Goal: Task Accomplishment & Management: Manage account settings

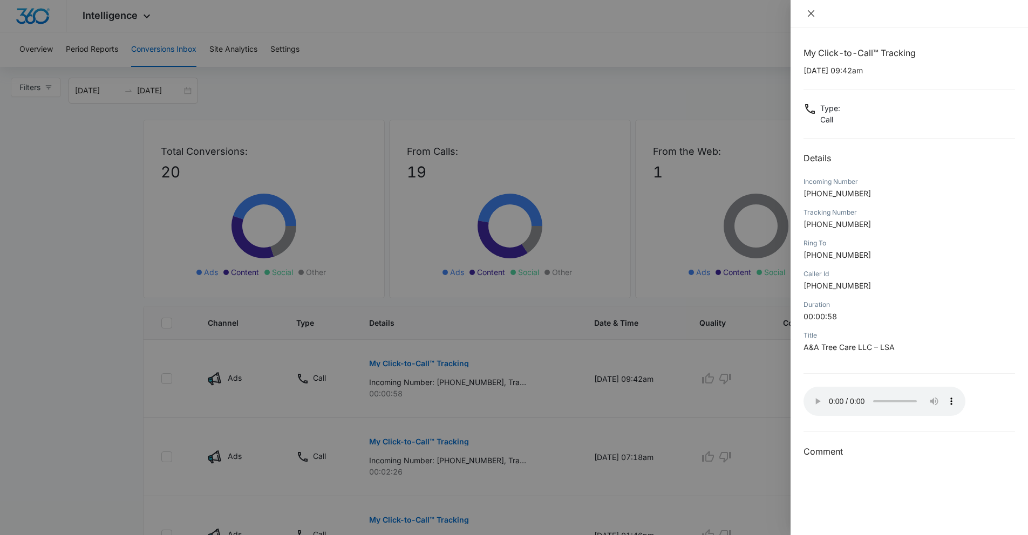
click at [810, 15] on icon "close" at bounding box center [811, 13] width 9 height 9
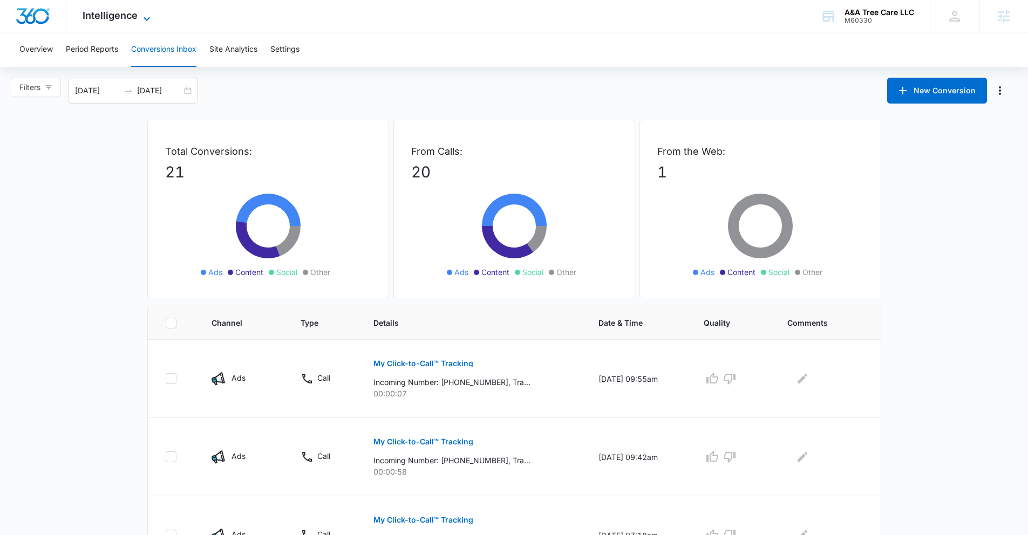
click at [120, 12] on span "Intelligence" at bounding box center [110, 15] width 55 height 11
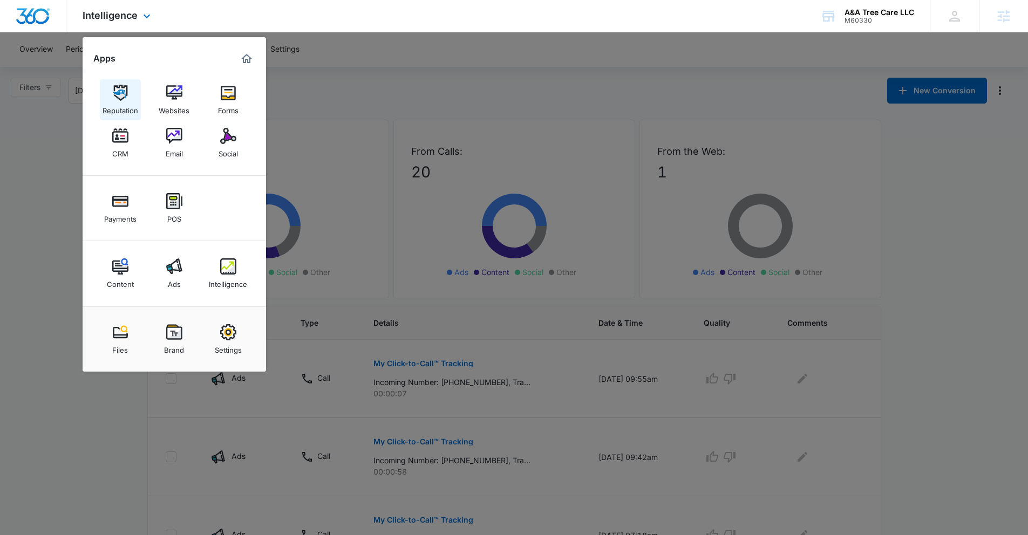
click at [128, 94] on link "Reputation" at bounding box center [120, 99] width 41 height 41
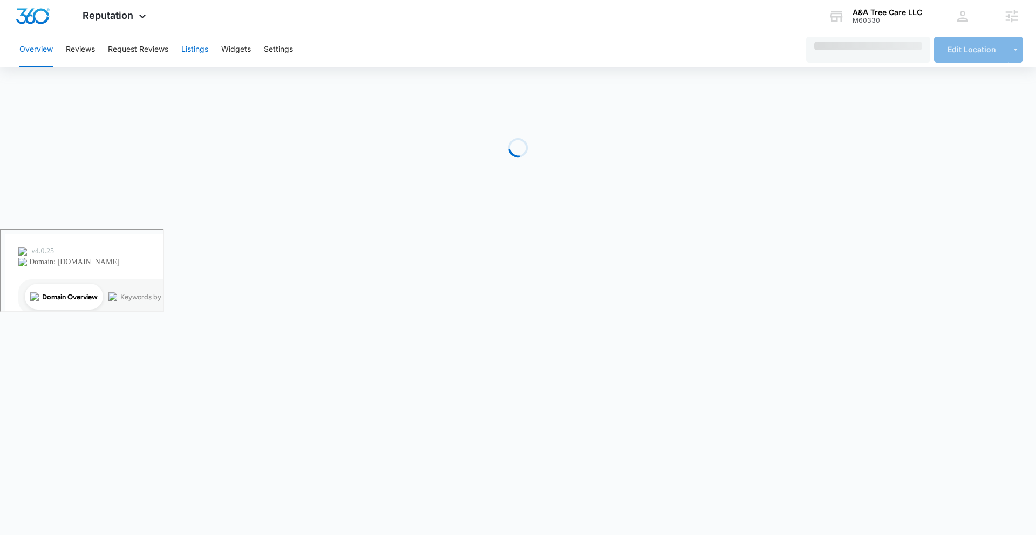
click at [202, 49] on button "Listings" at bounding box center [194, 49] width 27 height 35
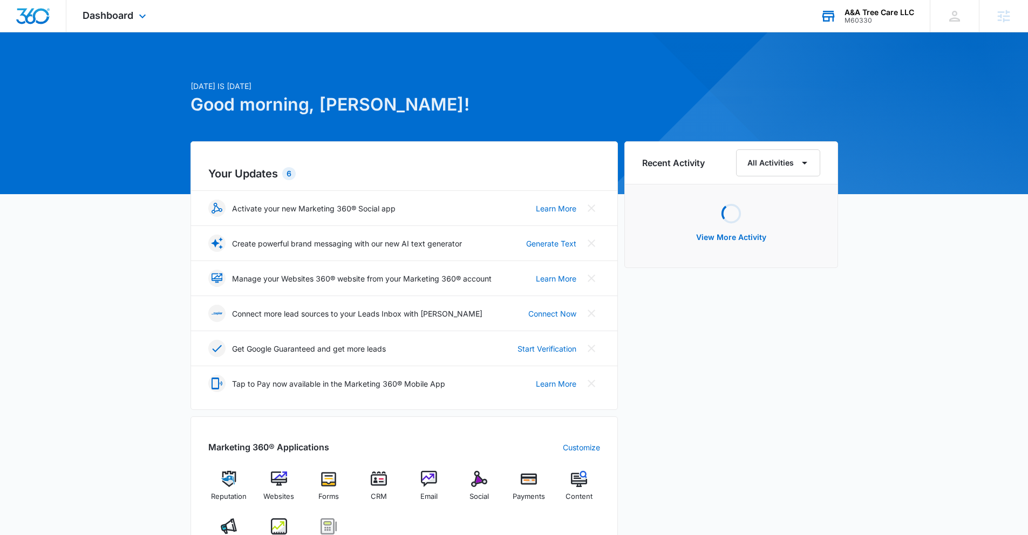
click at [884, 18] on div "M60330" at bounding box center [879, 21] width 70 height 8
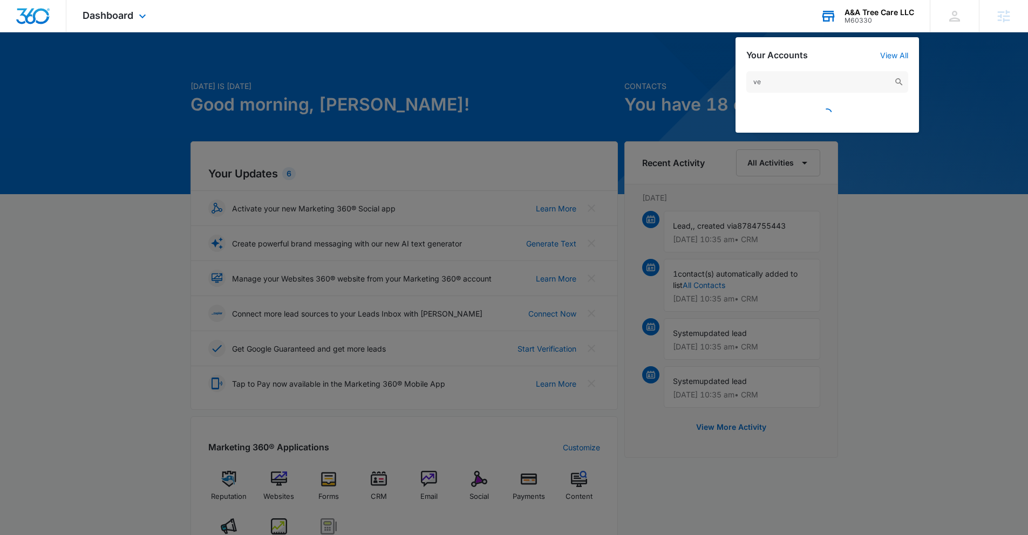
type input "v"
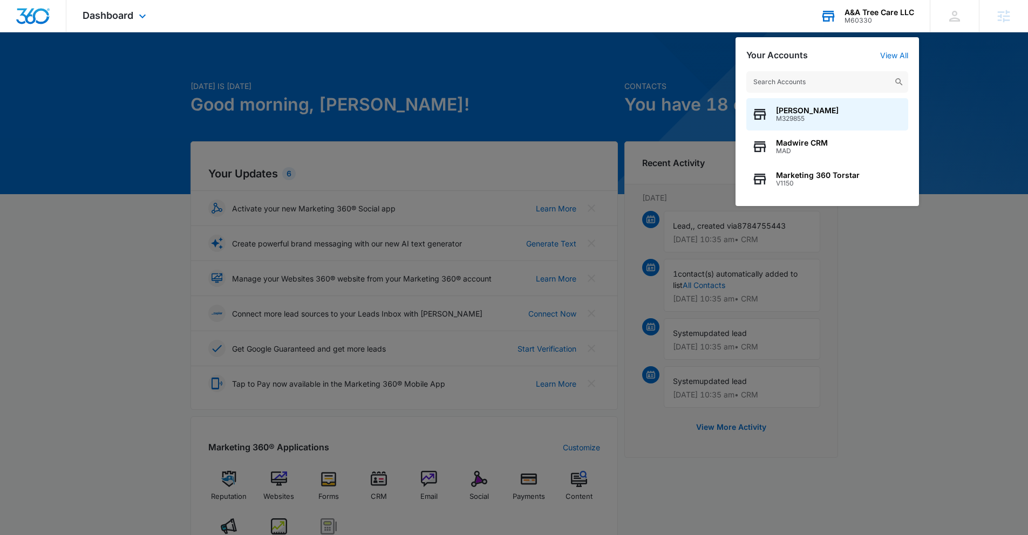
type input "a"
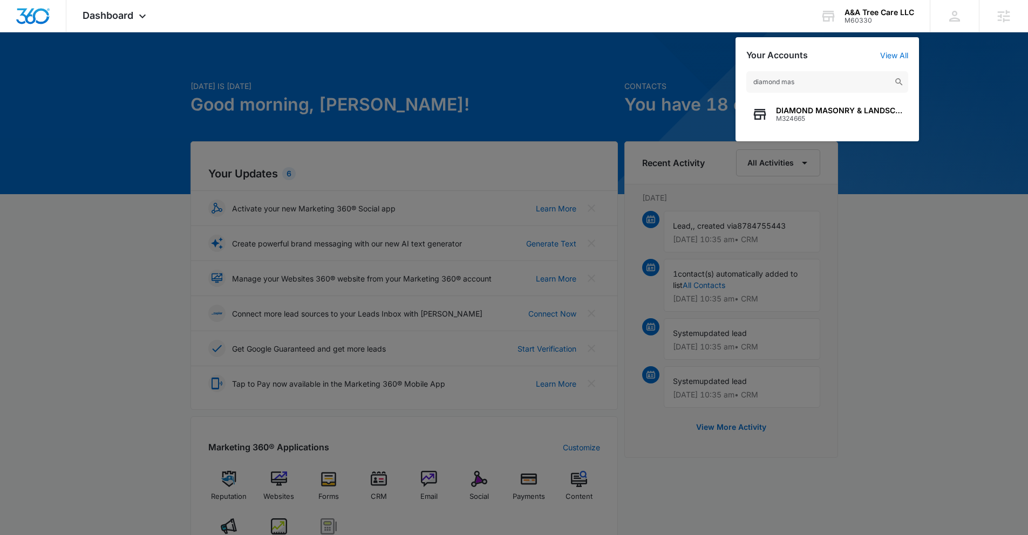
type input "diamond mas"
drag, startPoint x: 819, startPoint y: 104, endPoint x: 809, endPoint y: 114, distance: 14.1
click at [809, 114] on div "DIAMOND MASONRY & LANDSCAPE LLC M324665" at bounding box center [839, 114] width 127 height 16
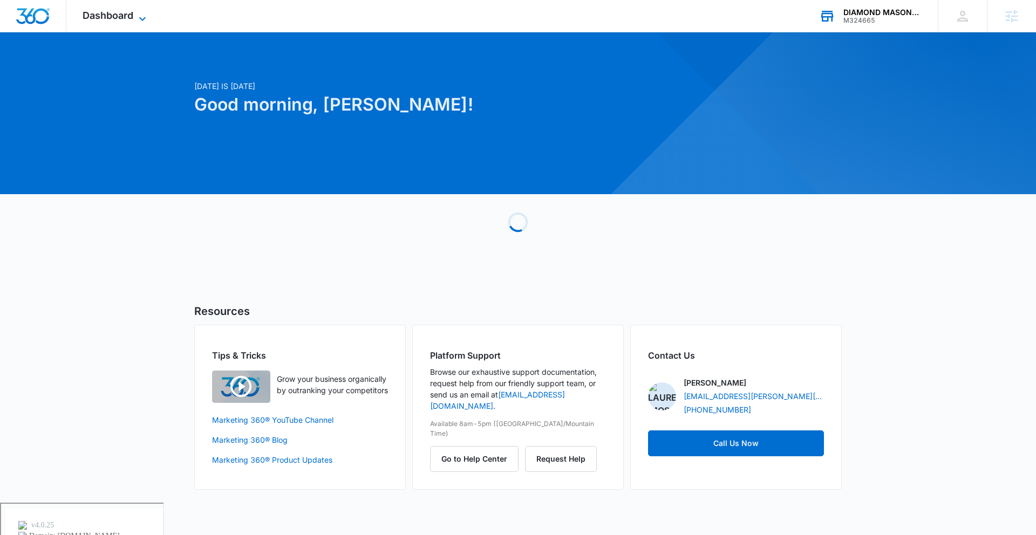
click at [104, 21] on span "Dashboard" at bounding box center [108, 15] width 51 height 11
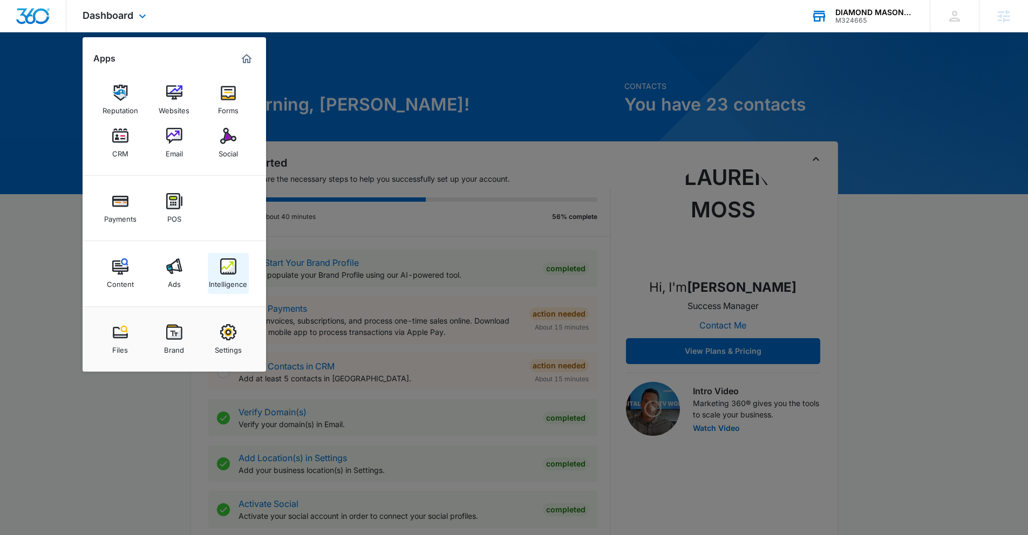
click at [227, 281] on div "Intelligence" at bounding box center [228, 282] width 38 height 14
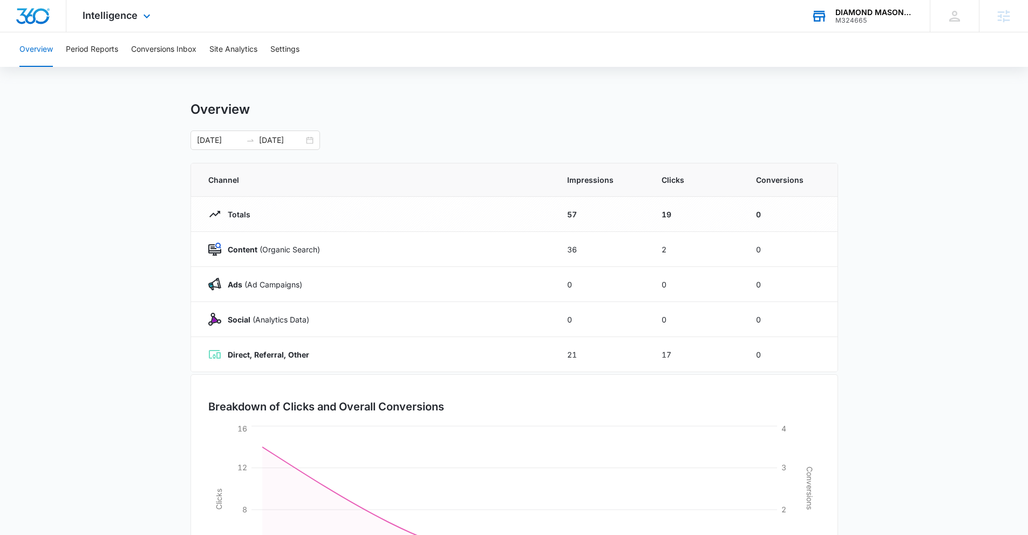
click at [126, 23] on div "Intelligence Apps Reputation Websites Forms CRM Email Social Payments POS Conte…" at bounding box center [117, 16] width 103 height 32
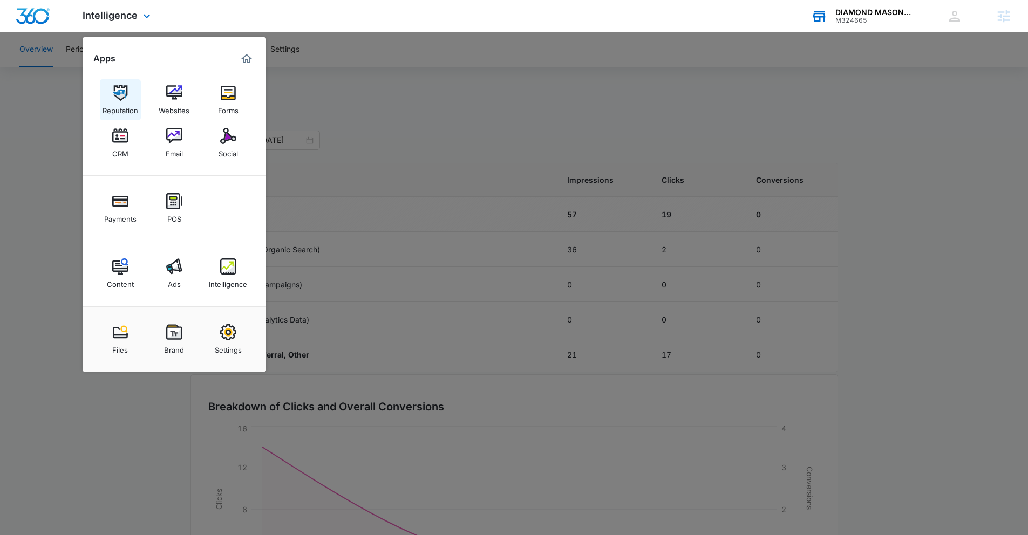
click at [106, 109] on div "Reputation" at bounding box center [121, 108] width 36 height 14
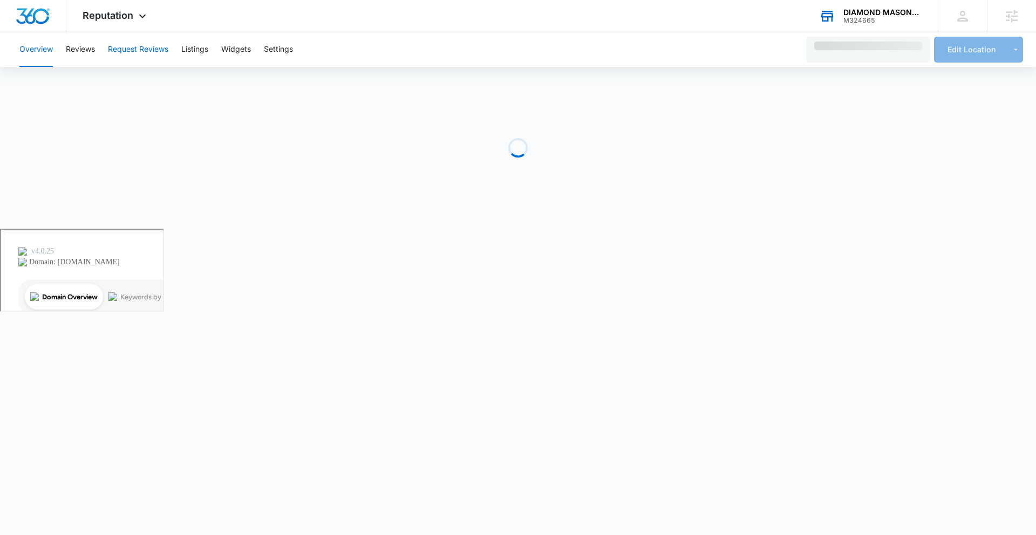
drag, startPoint x: 138, startPoint y: 47, endPoint x: 140, endPoint y: 59, distance: 12.1
click at [140, 59] on button "Request Reviews" at bounding box center [138, 49] width 60 height 35
click at [188, 38] on button "Listings" at bounding box center [194, 49] width 27 height 35
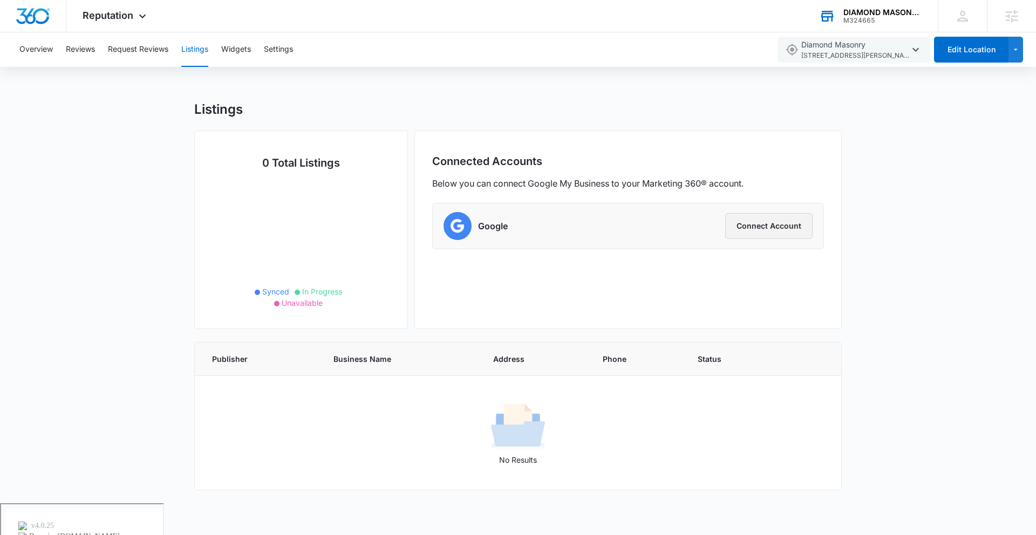
click at [771, 234] on button "Connect Account" at bounding box center [768, 226] width 87 height 26
click at [770, 228] on button "Connect Account" at bounding box center [768, 226] width 87 height 26
click at [786, 235] on button "Connect Account" at bounding box center [768, 226] width 87 height 26
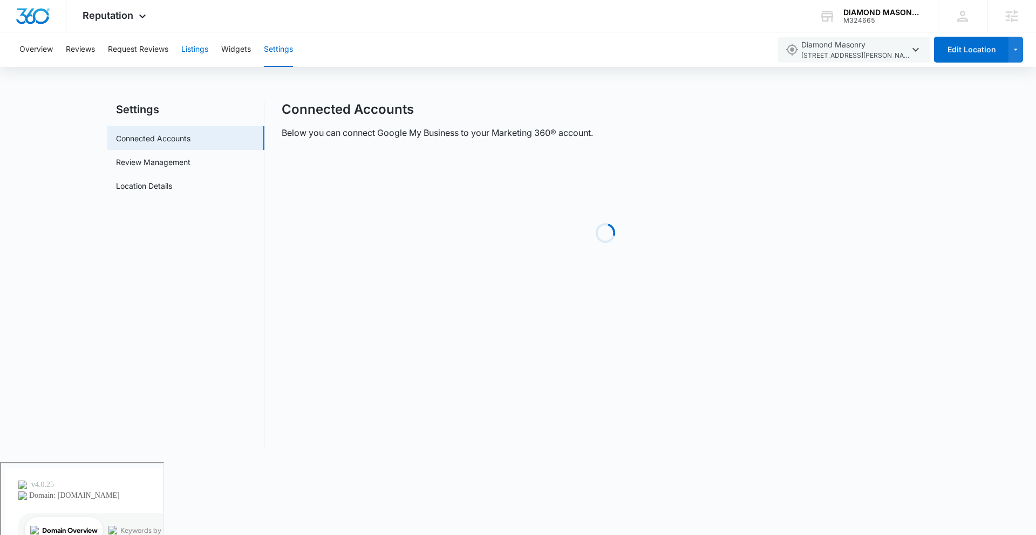
click at [204, 48] on button "Listings" at bounding box center [194, 49] width 27 height 35
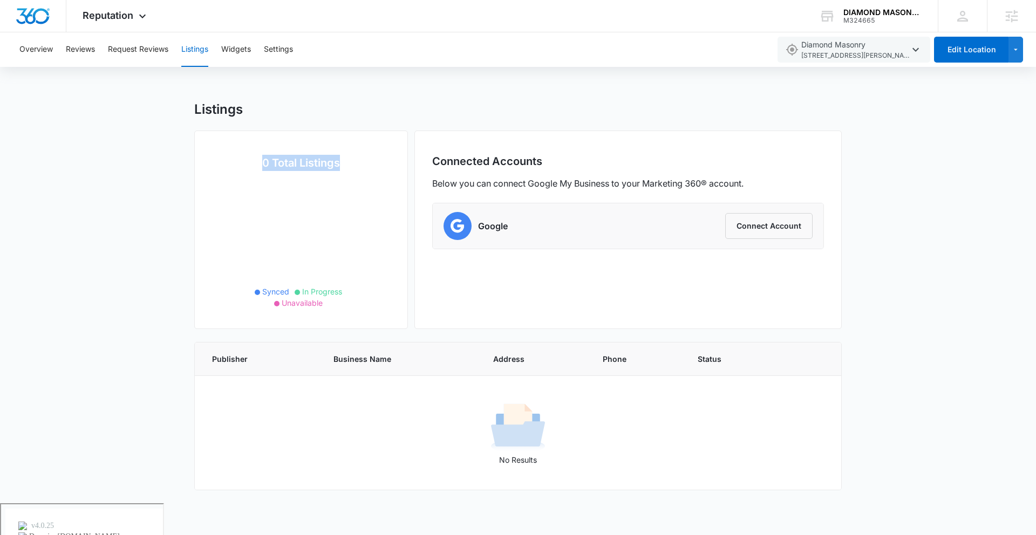
drag, startPoint x: 249, startPoint y: 142, endPoint x: 352, endPoint y: 185, distance: 112.0
click at [352, 185] on div "0 Total Listings Synced In Progress Unavailable" at bounding box center [301, 230] width 214 height 199
click at [352, 185] on icon at bounding box center [301, 243] width 108 height 135
click at [879, 19] on div "M324665" at bounding box center [882, 21] width 79 height 8
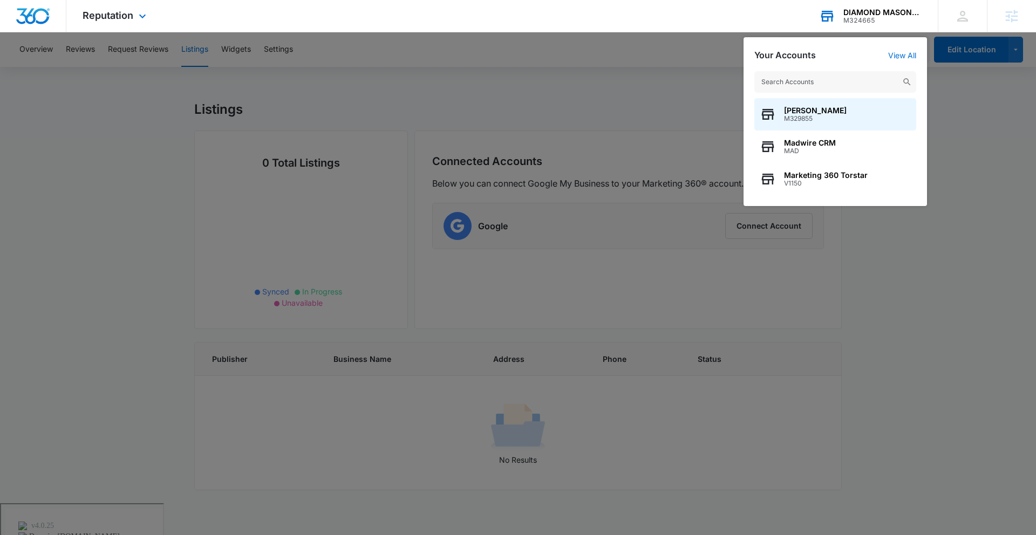
click at [817, 85] on input "text" at bounding box center [835, 82] width 162 height 22
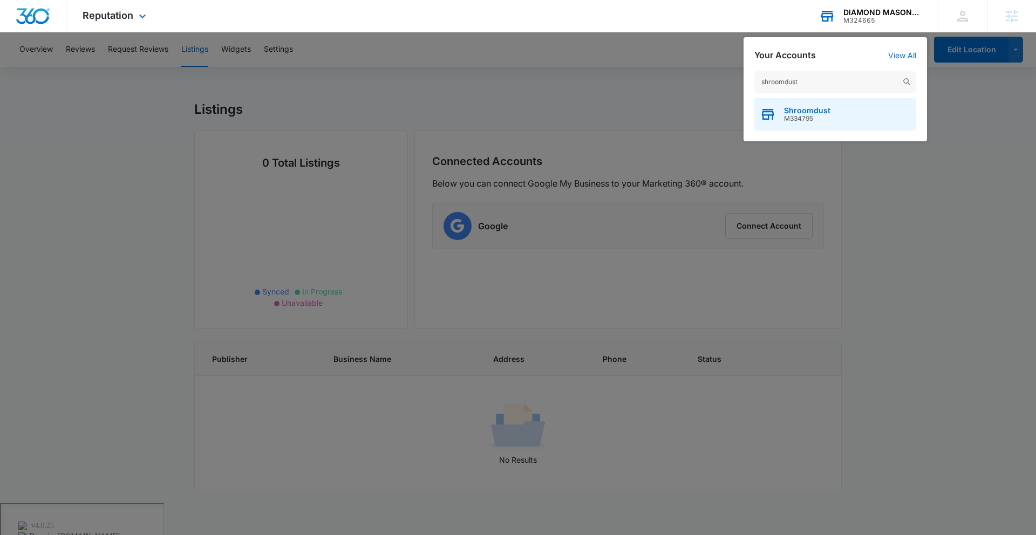
type input "shroomdust"
click at [836, 122] on div "Shroomdust M334795" at bounding box center [835, 114] width 162 height 32
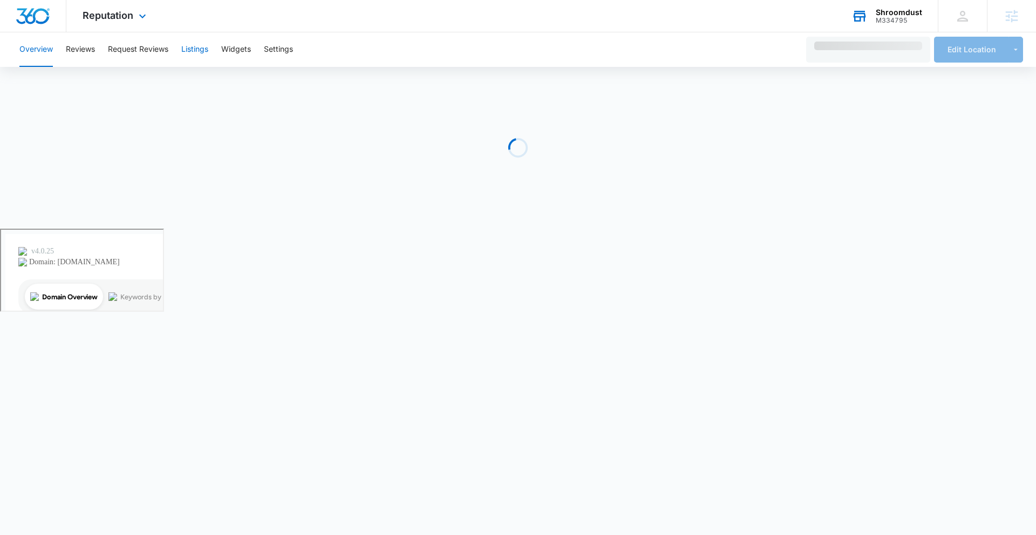
click at [201, 47] on button "Listings" at bounding box center [194, 49] width 27 height 35
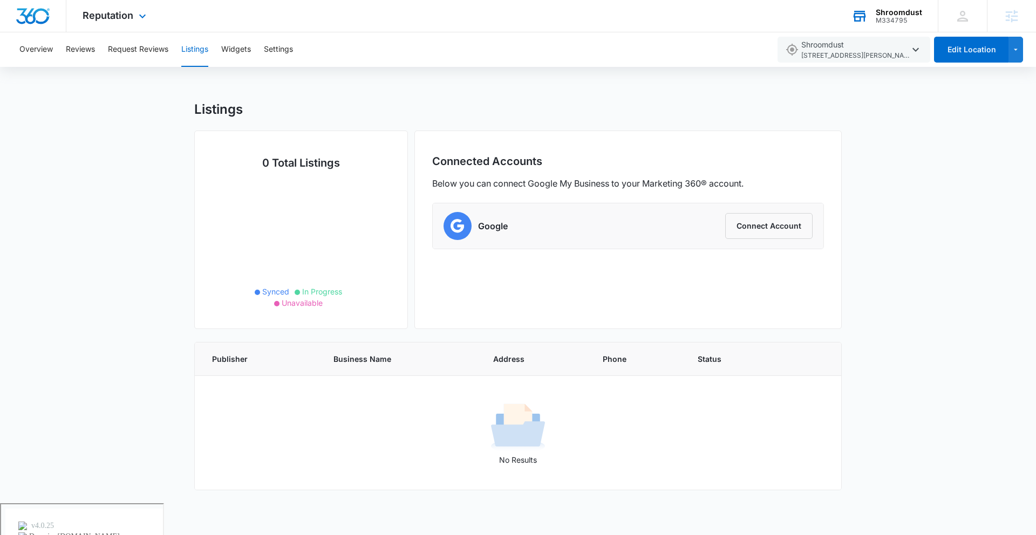
click at [906, 4] on div "Shroomdust M334795 Your Accounts View All" at bounding box center [886, 16] width 103 height 32
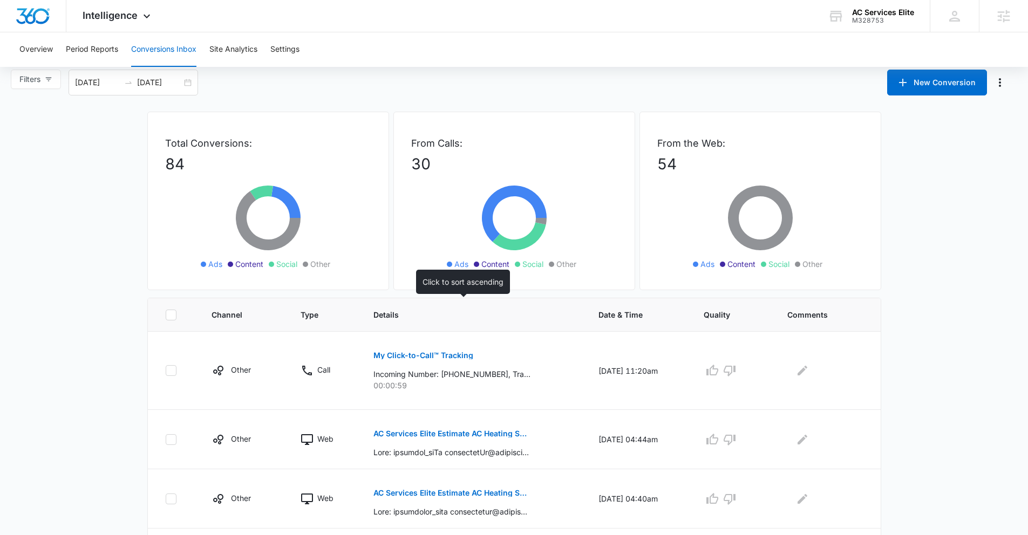
scroll to position [9, 0]
click at [432, 351] on p "My Click-to-Call™ Tracking" at bounding box center [423, 355] width 100 height 8
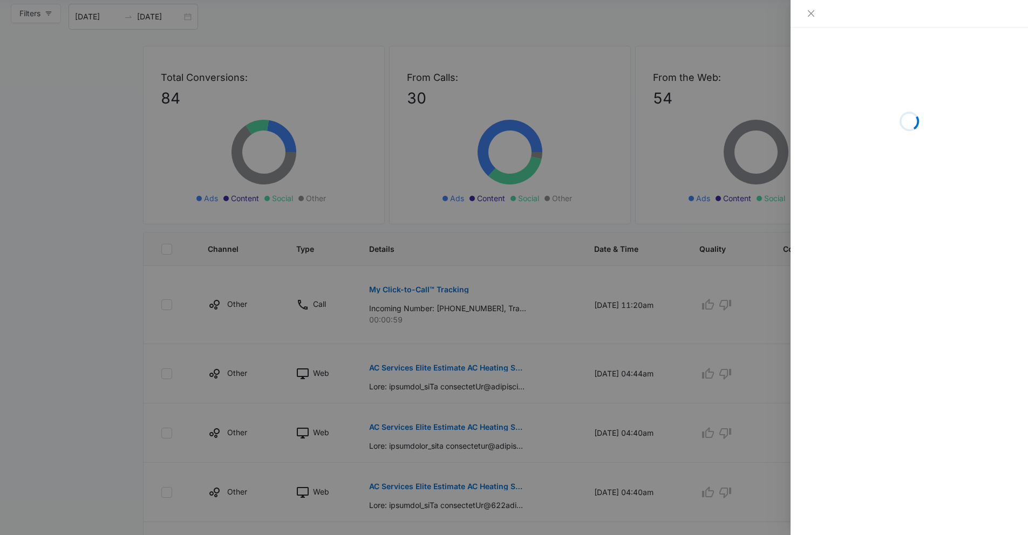
scroll to position [76, 0]
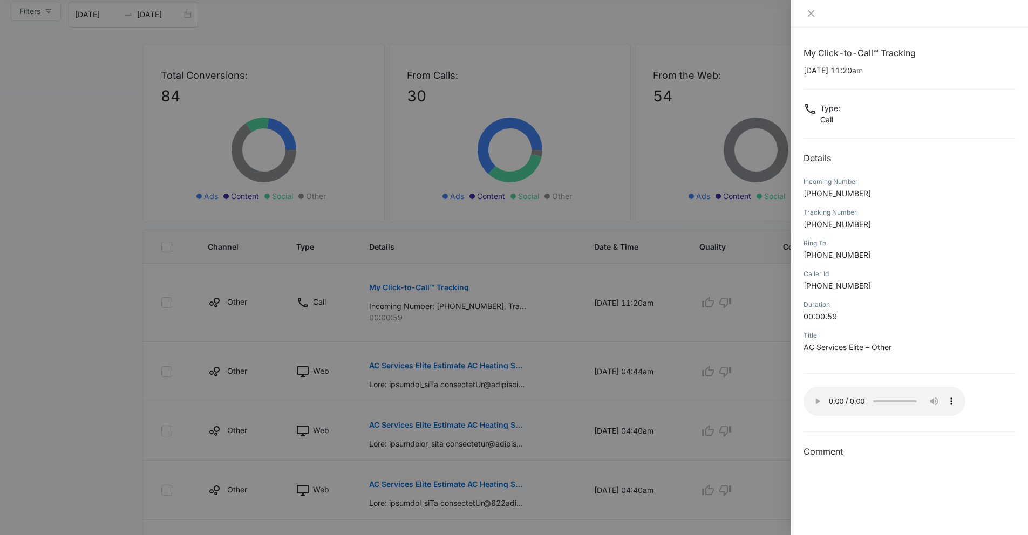
click at [631, 310] on div at bounding box center [514, 267] width 1028 height 535
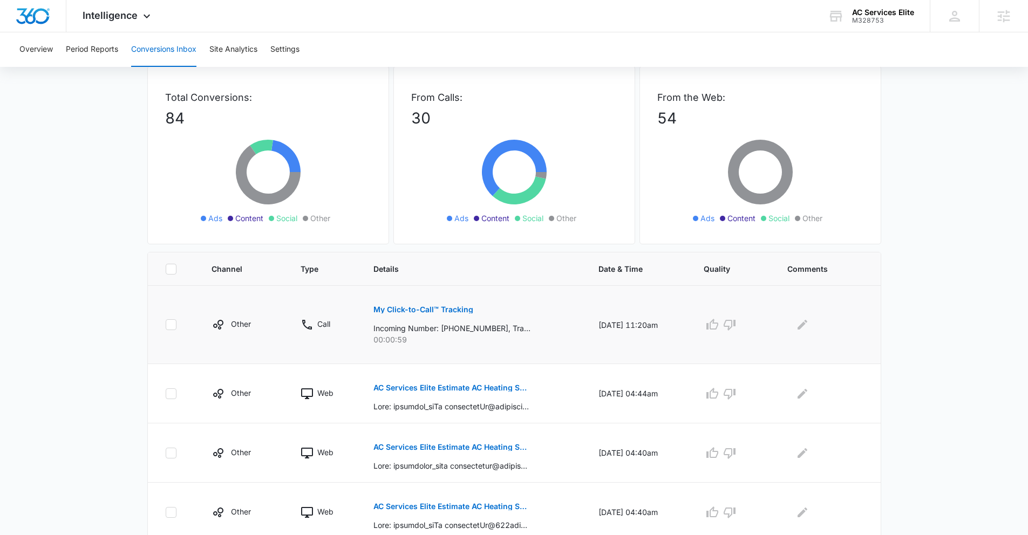
scroll to position [0, 0]
